Goal: Download file/media

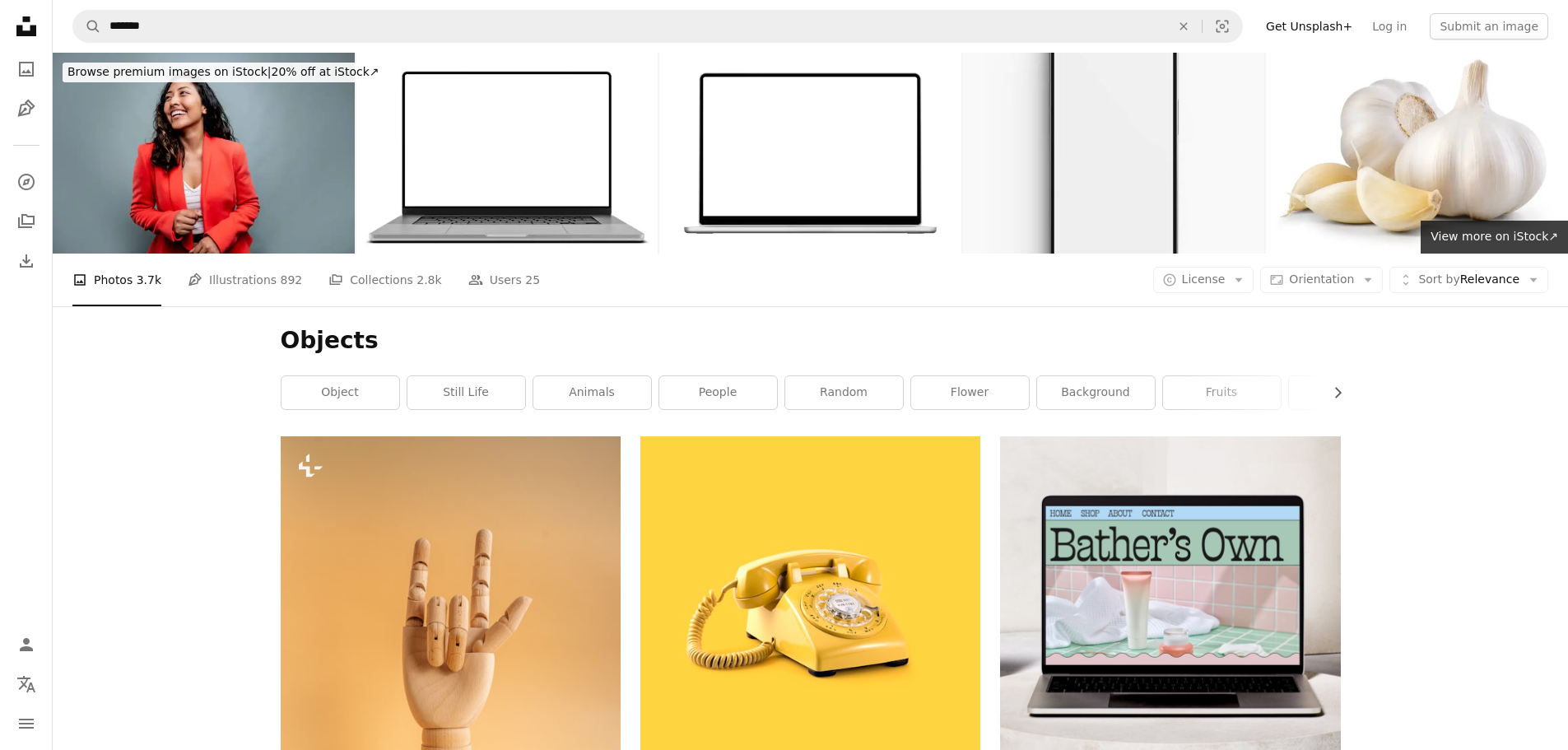
scroll to position [31208, 0]
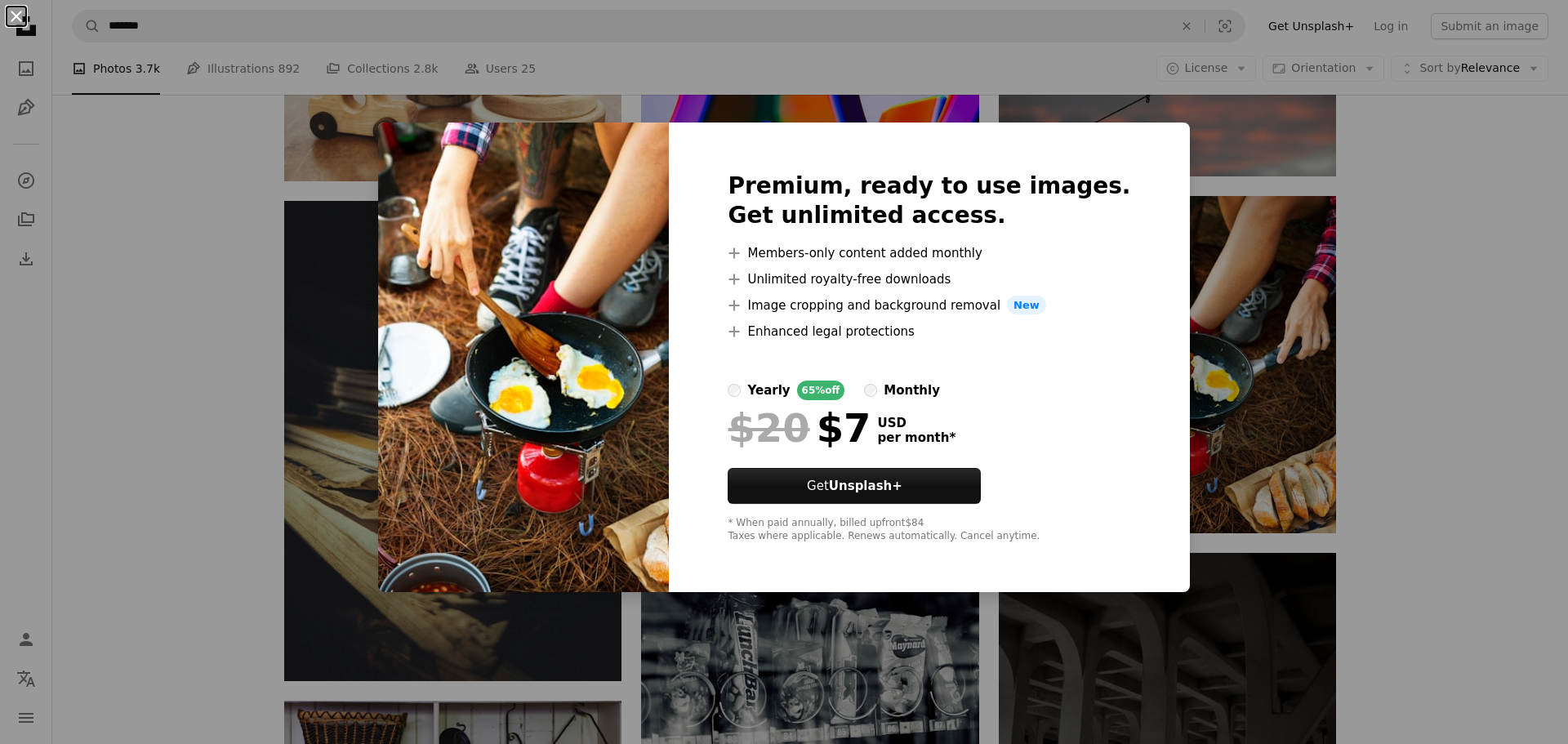
click at [17, 14] on button "An X shape" at bounding box center [16, 16] width 20 height 20
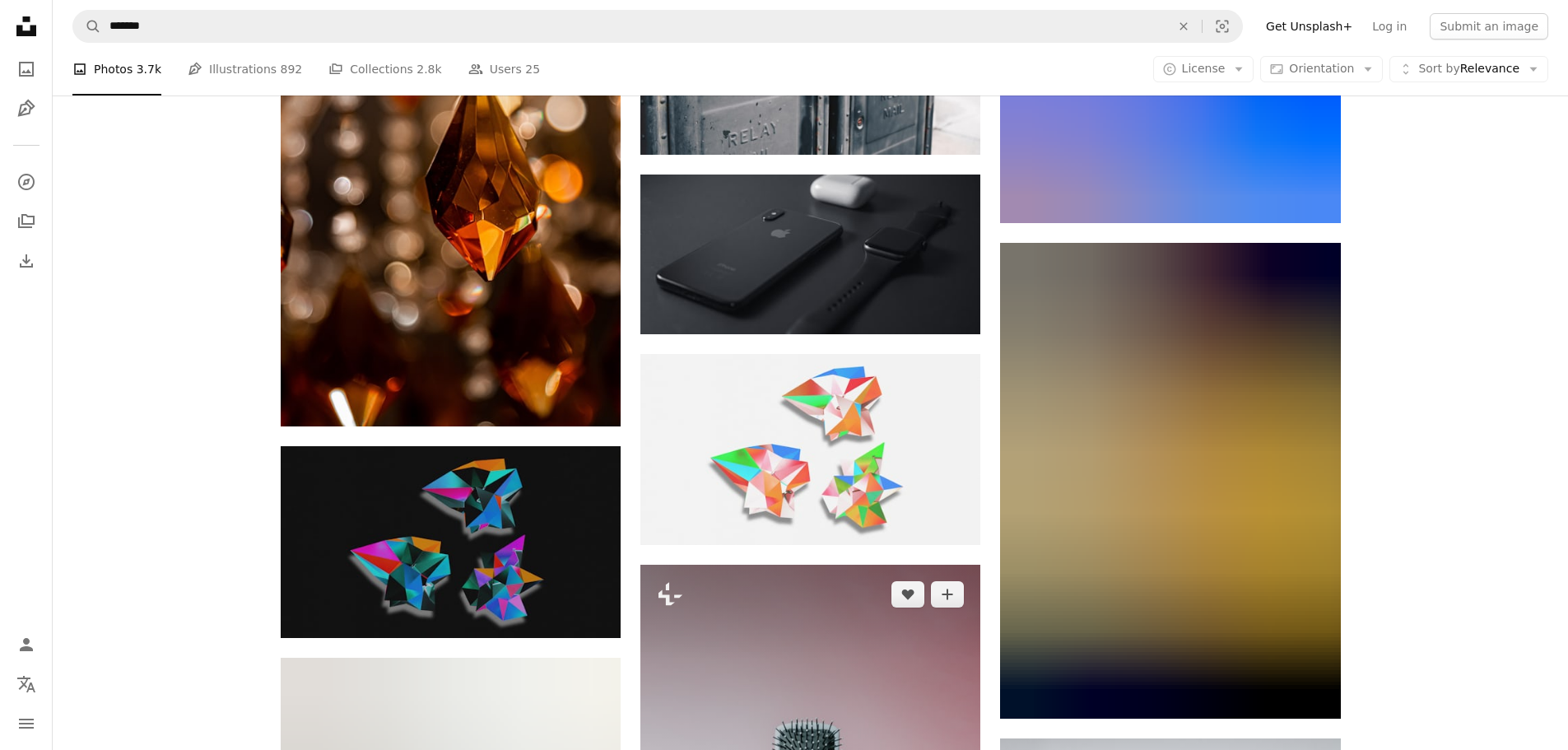
scroll to position [38041, 0]
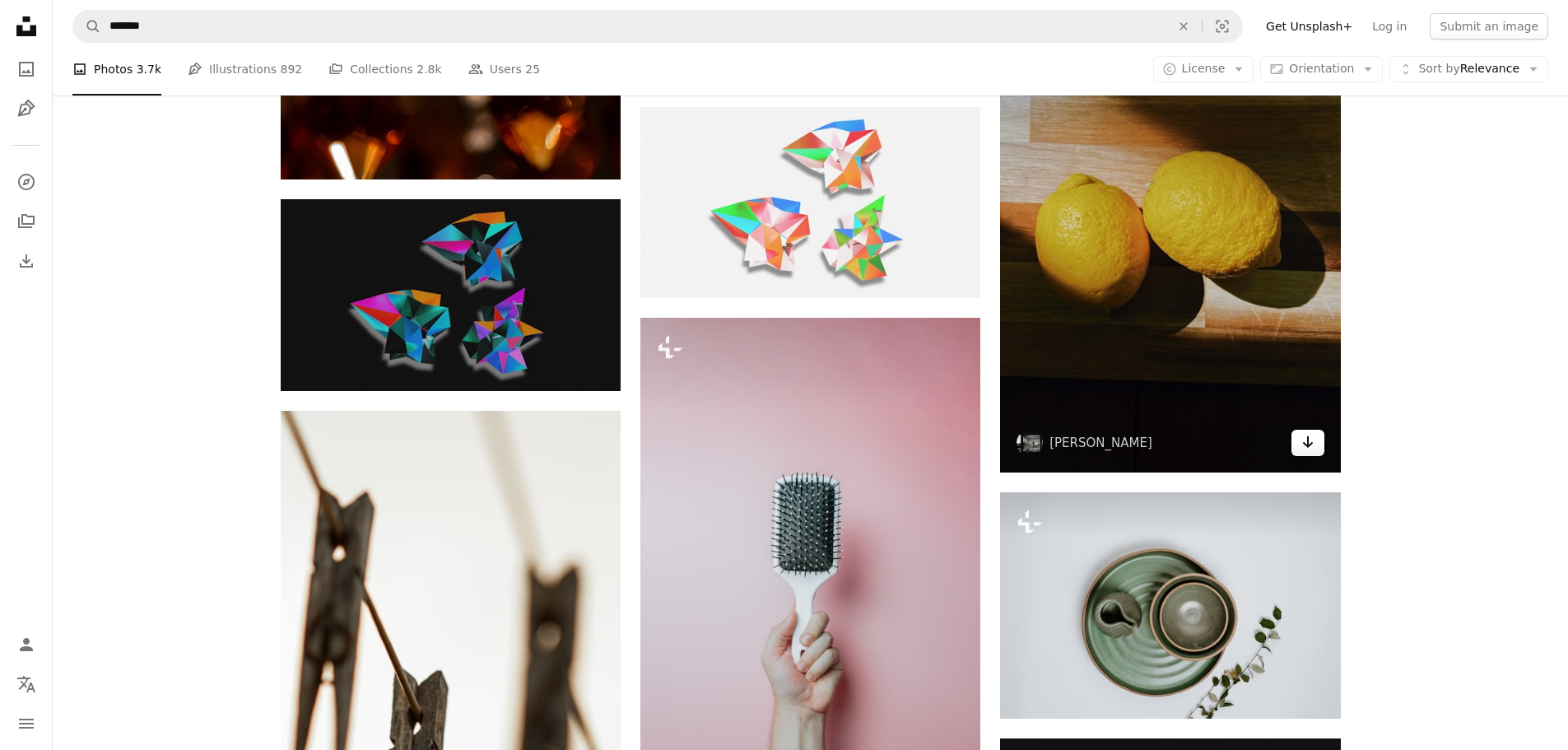
click at [1310, 443] on icon "Download" at bounding box center [1307, 442] width 10 height 11
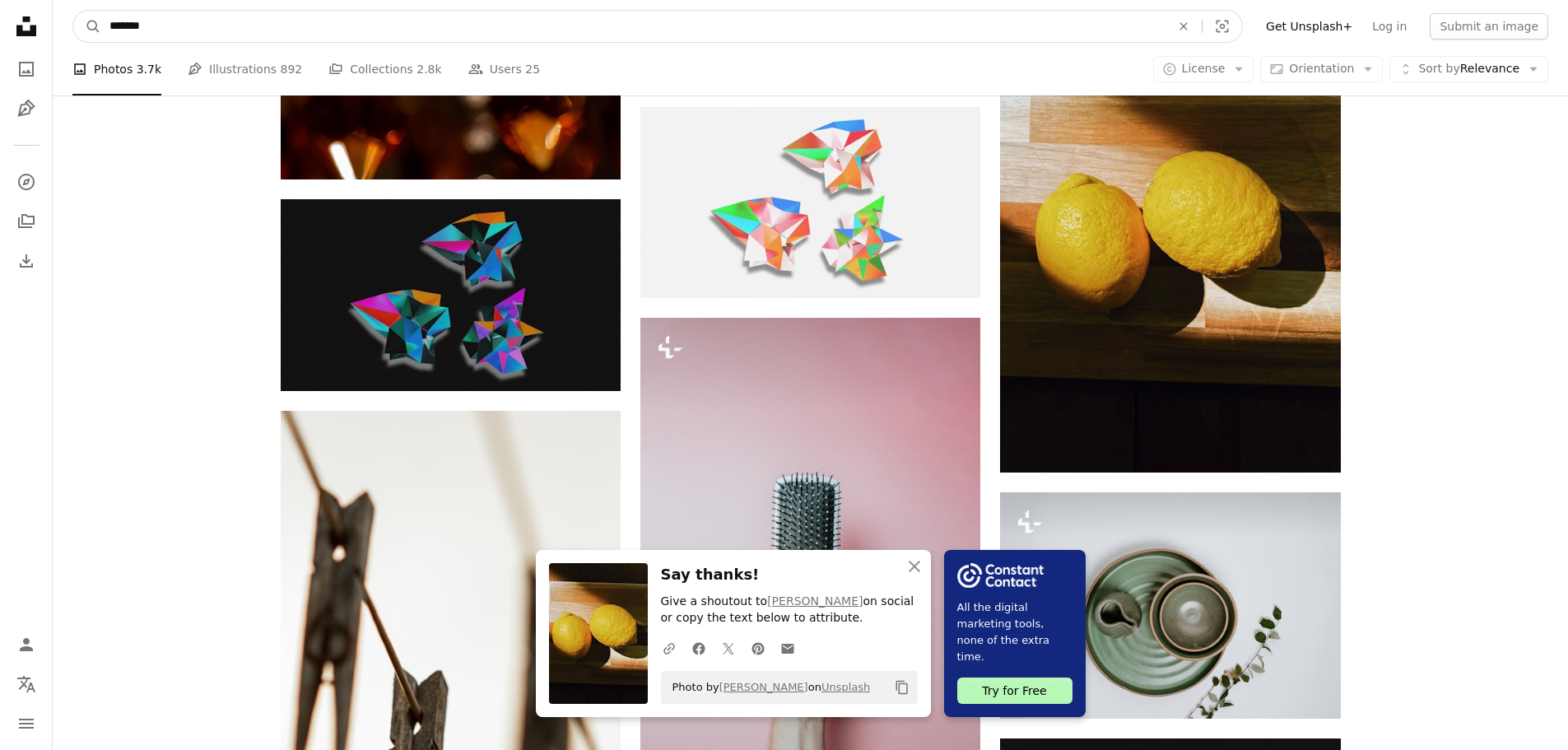
drag, startPoint x: 360, startPoint y: 29, endPoint x: -16, endPoint y: 23, distance: 376.0
type input "*****"
click button "A magnifying glass" at bounding box center [88, 26] width 28 height 31
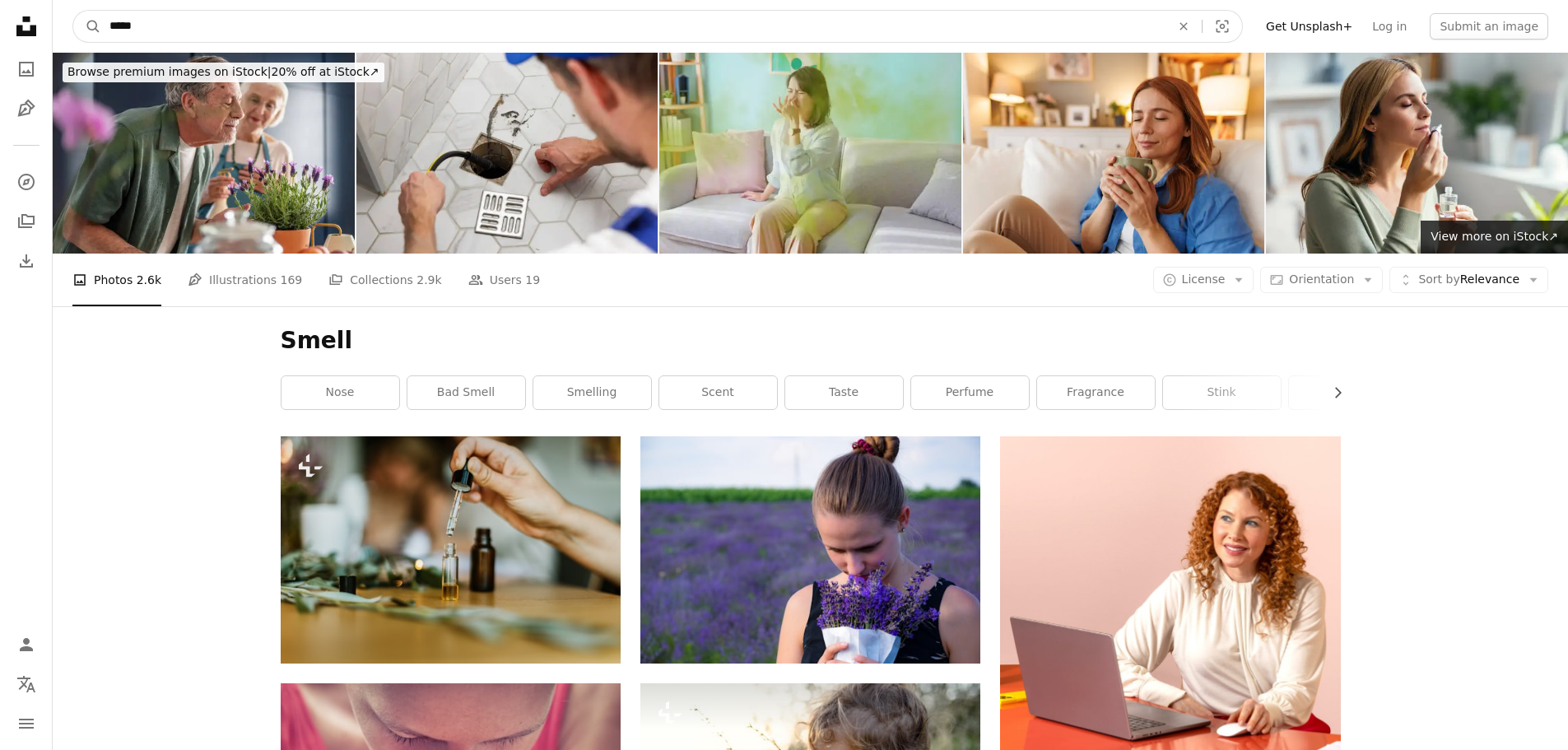
drag, startPoint x: 182, startPoint y: 24, endPoint x: -68, endPoint y: 29, distance: 250.0
type input "*"
